Goal: Information Seeking & Learning: Learn about a topic

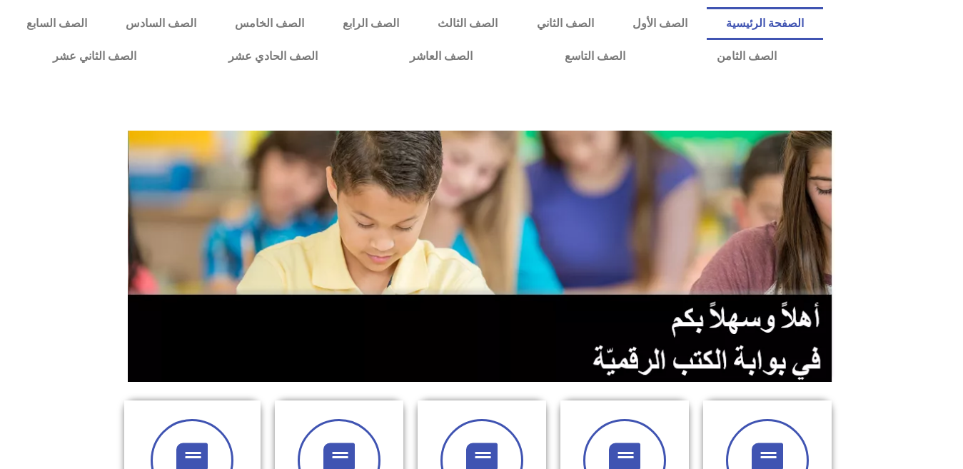
click at [874, 71] on div at bounding box center [896, 40] width 133 height 80
click at [311, 89] on div at bounding box center [481, 105] width 949 height 36
click at [518, 40] on link "الصف التاسع" at bounding box center [594, 56] width 153 height 33
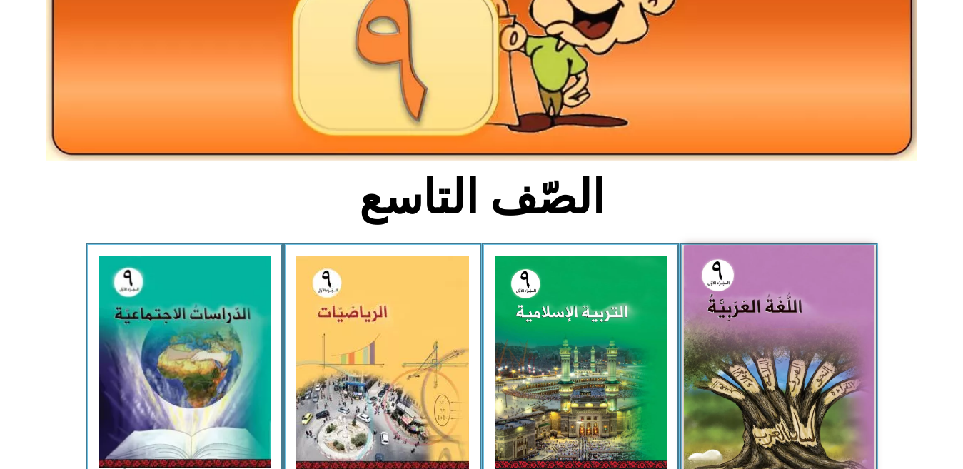
scroll to position [243, 0]
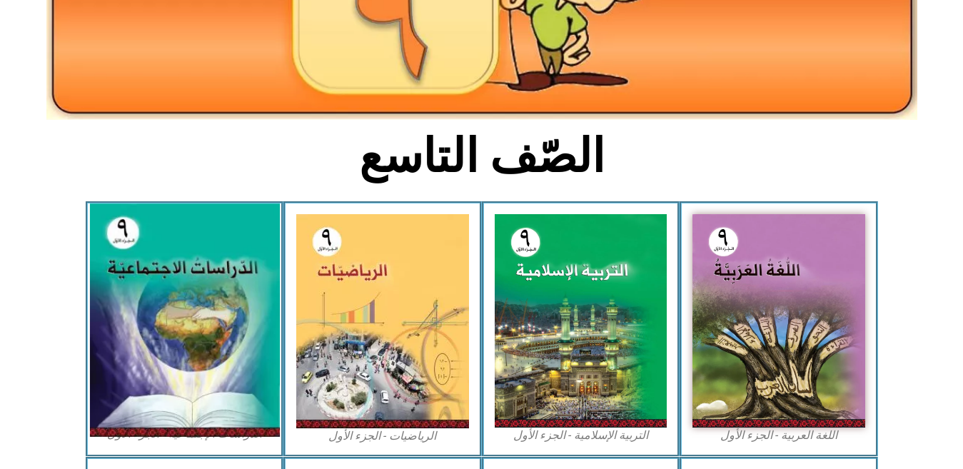
click at [176, 336] on img at bounding box center [184, 320] width 190 height 233
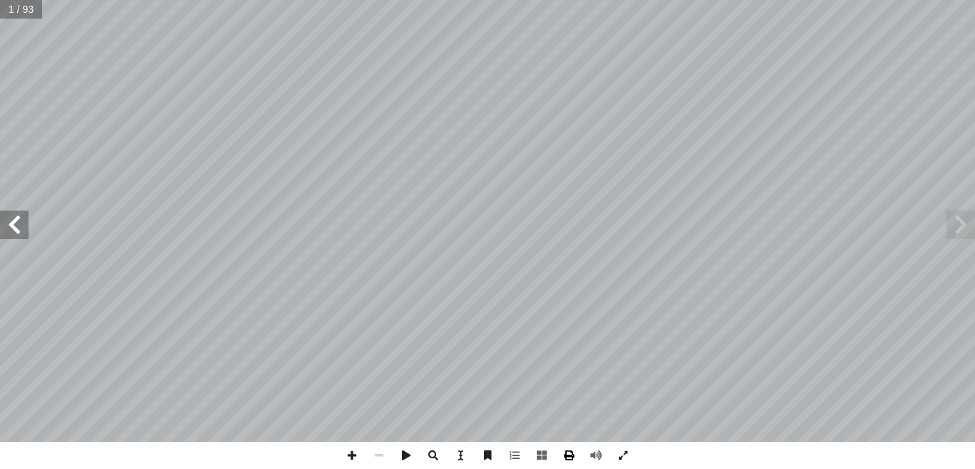
click at [573, 455] on span at bounding box center [568, 455] width 27 height 27
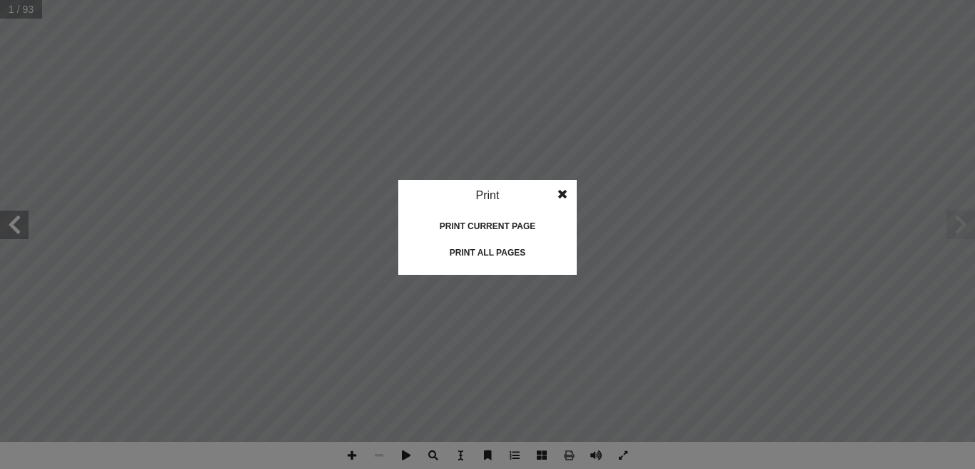
click at [564, 193] on span at bounding box center [563, 194] width 26 height 29
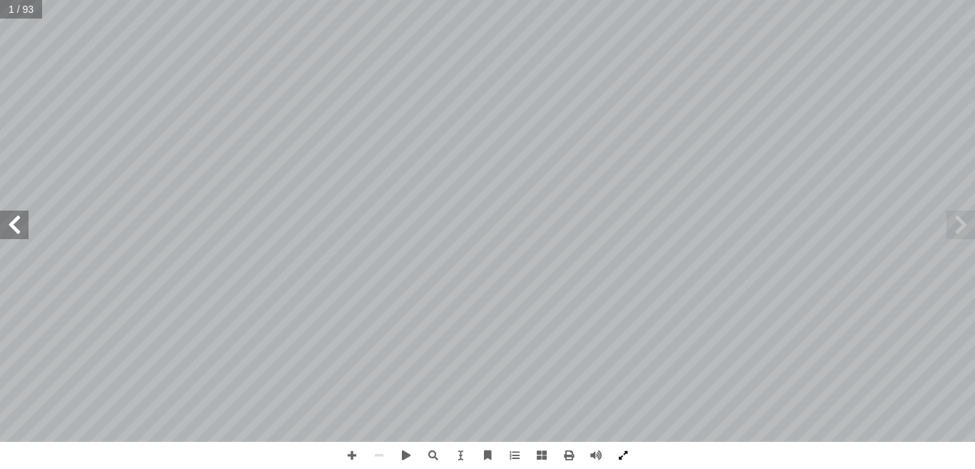
click at [628, 455] on span at bounding box center [623, 455] width 27 height 27
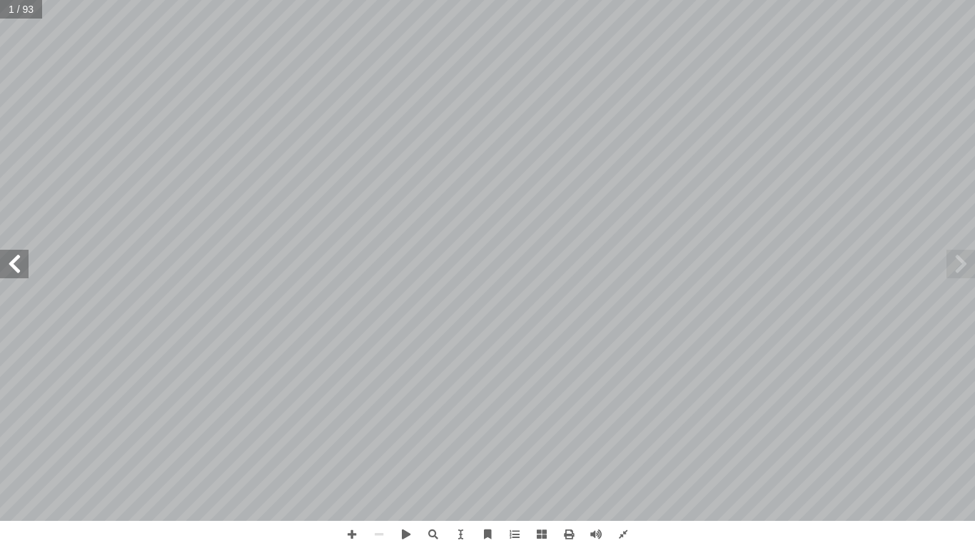
click at [22, 260] on span at bounding box center [14, 264] width 29 height 29
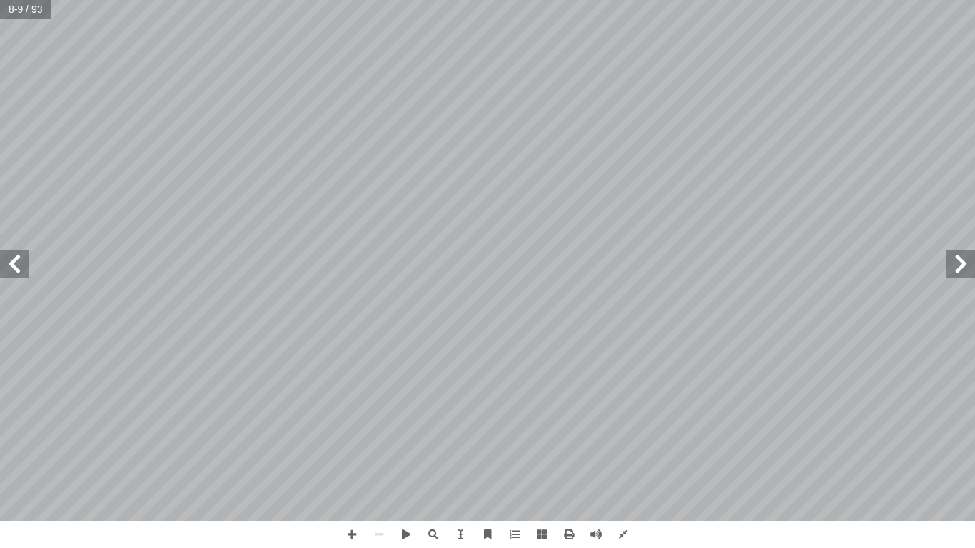
click at [0, 274] on span at bounding box center [14, 264] width 29 height 29
click at [11, 259] on span at bounding box center [14, 264] width 29 height 29
click at [355, 468] on span at bounding box center [351, 534] width 27 height 27
click at [342, 468] on span at bounding box center [351, 534] width 27 height 27
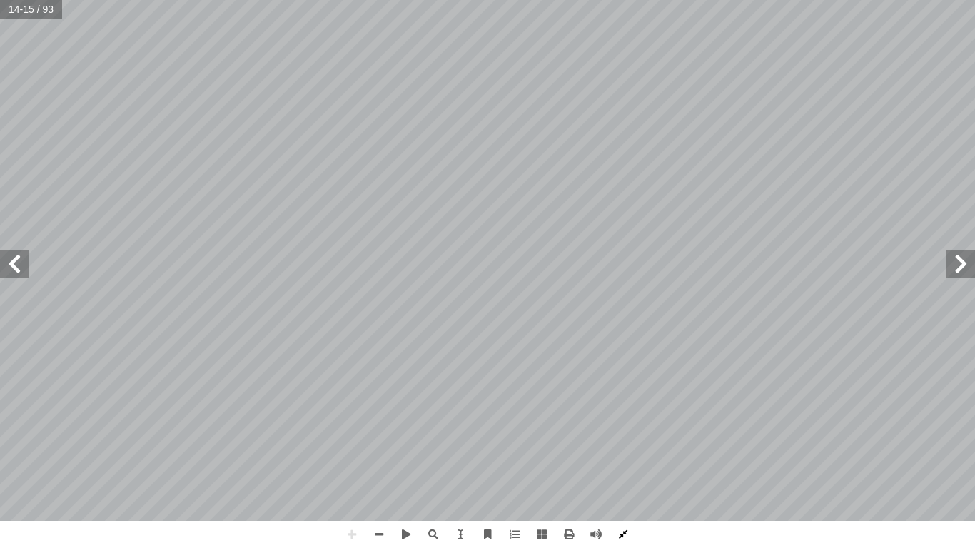
click at [620, 468] on span at bounding box center [623, 534] width 27 height 27
